Goal: Communication & Community: Answer question/provide support

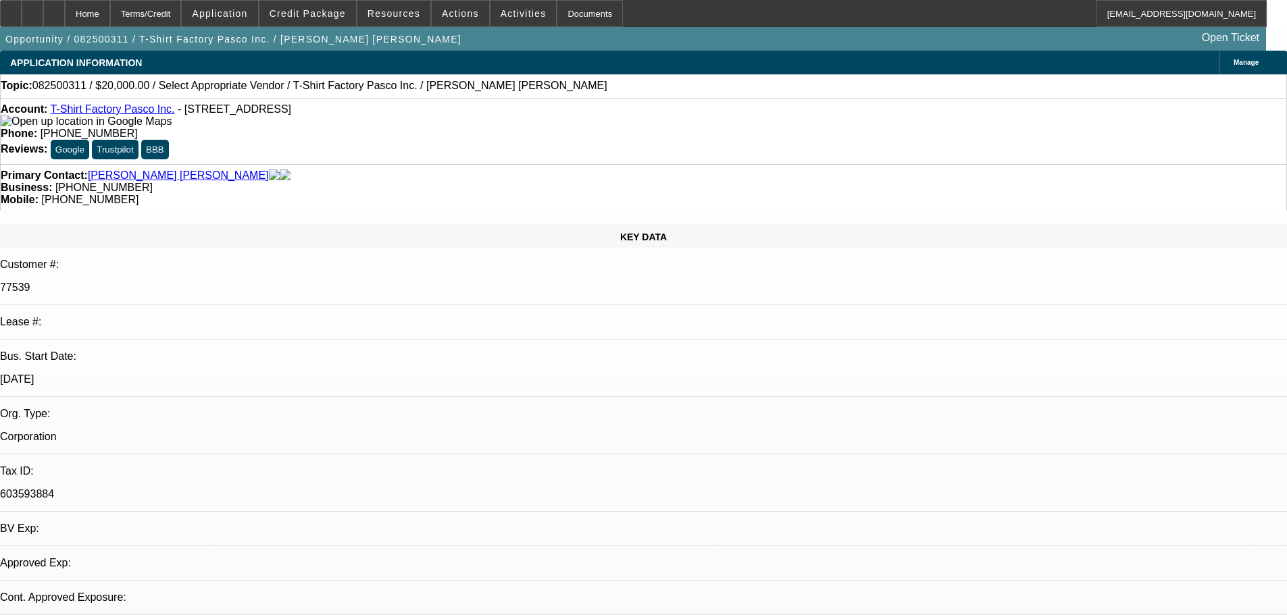
select select "0"
select select "2"
select select "0.1"
select select "1"
select select "2"
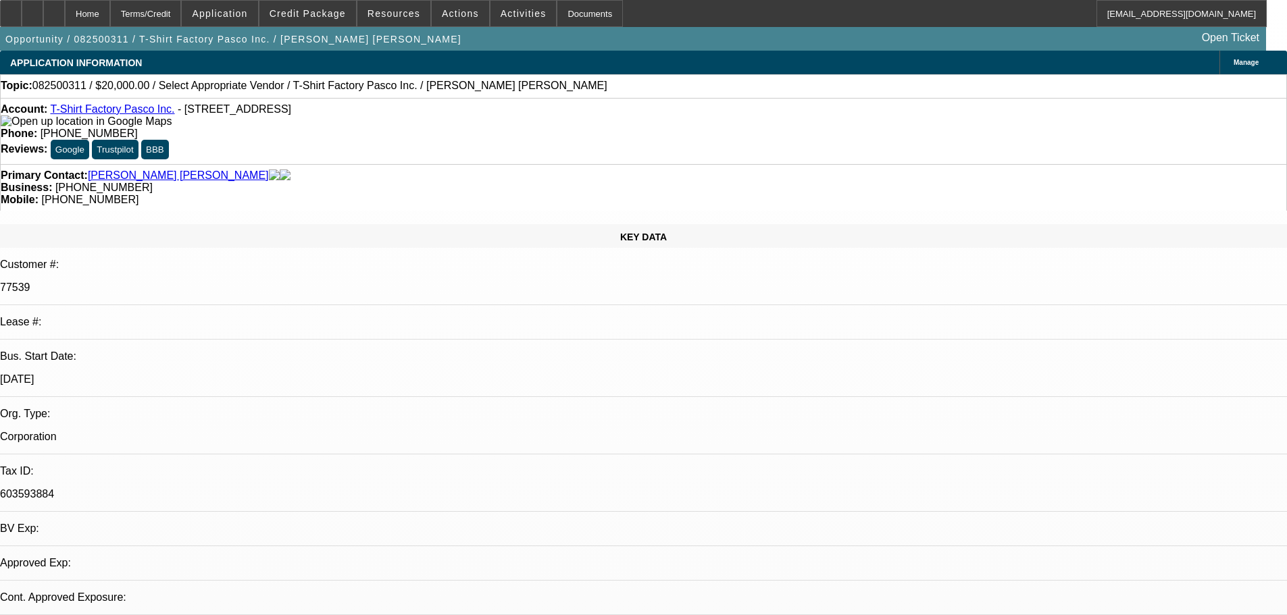
select select "4"
radio input "true"
type textarea "PRETTY GOOD CUSTOMER, ALWAYS PAID ON TIME, COUPLE OF DEALS HAVE BEEN PAID OFF, …"
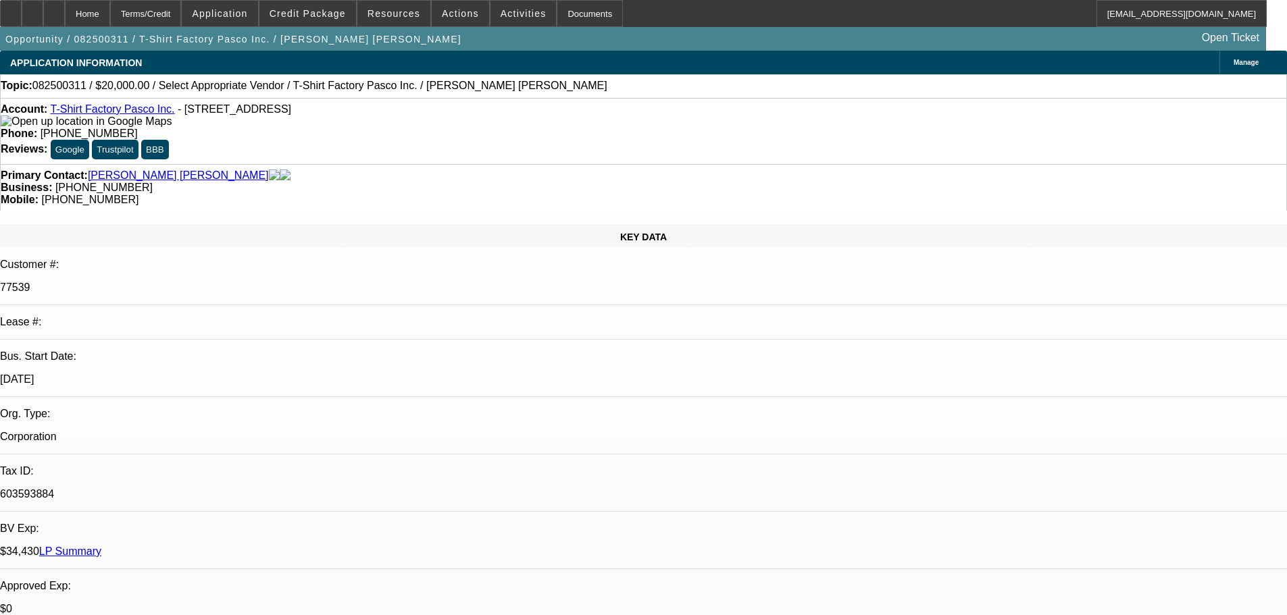
radio input "false"
radio input "true"
